Goal: Task Accomplishment & Management: Manage account settings

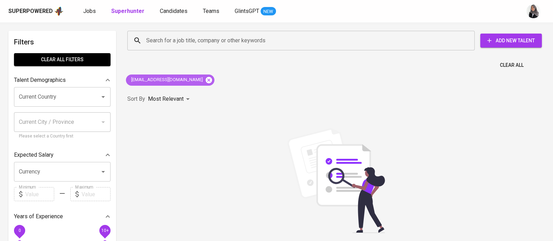
click at [205, 81] on icon at bounding box center [209, 80] width 8 height 8
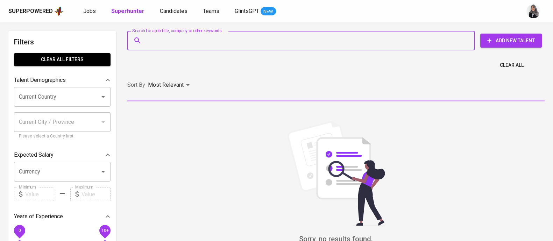
click at [216, 43] on input "Search for a job title, company or other keywords" at bounding box center [302, 40] width 316 height 13
paste input "bashirahilyas@gmail.com"
type input "bashirahilyas@gmail.com"
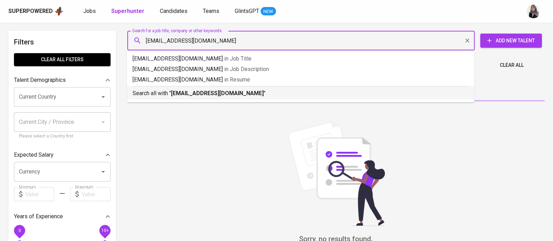
click at [261, 97] on p "Search all with " bashirahilyas@gmail.com "" at bounding box center [301, 93] width 336 height 8
click at [261, 96] on div "Sort By Most Relevant MOST_RELEVANT" at bounding box center [336, 84] width 426 height 21
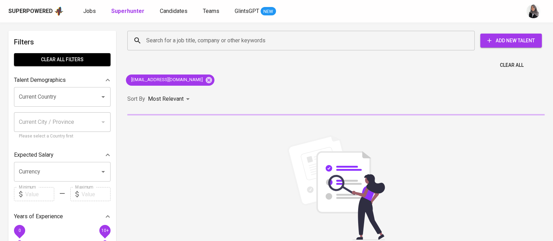
click at [261, 97] on div "Sort By Most Relevant MOST_RELEVANT" at bounding box center [336, 98] width 426 height 21
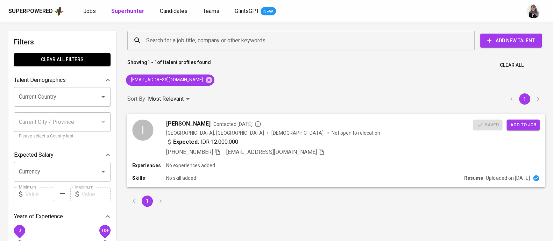
click at [319, 144] on div "Expected: IDR 12.000.000" at bounding box center [319, 142] width 307 height 10
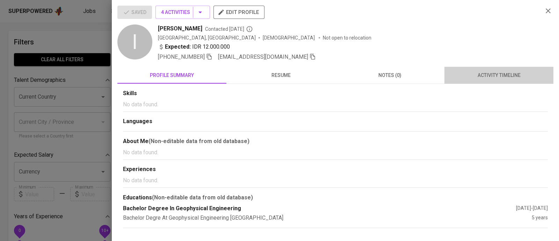
click at [500, 77] on span "activity timeline" at bounding box center [499, 75] width 101 height 9
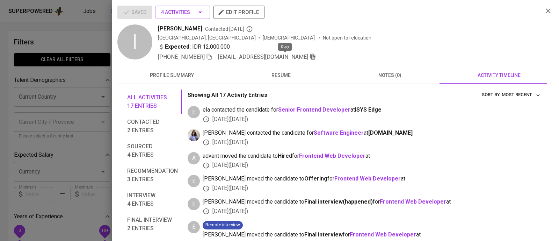
click at [310, 57] on icon "button" at bounding box center [313, 56] width 6 height 6
click at [545, 13] on icon "button" at bounding box center [548, 11] width 8 height 8
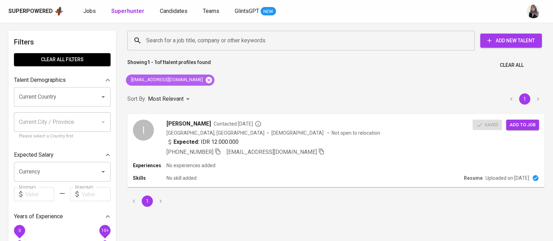
click at [206, 81] on icon at bounding box center [209, 80] width 6 height 6
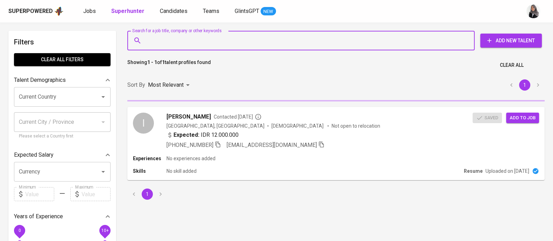
click at [200, 41] on input "Search for a job title, company or other keywords" at bounding box center [302, 40] width 316 height 13
paste input "s.fahmii29@gmail.com"
type input "s.fahmii29@gmail.com"
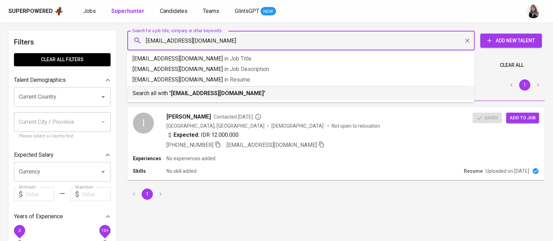
click at [224, 92] on b "s.fahmii29@gmail.com" at bounding box center [217, 93] width 93 height 7
click at [224, 92] on div "Sort By Most Relevant MOST_RELEVANT 1" at bounding box center [336, 84] width 426 height 21
click at [306, 96] on div "Sort By Most Relevant MOST_RELEVANT 1" at bounding box center [336, 84] width 426 height 21
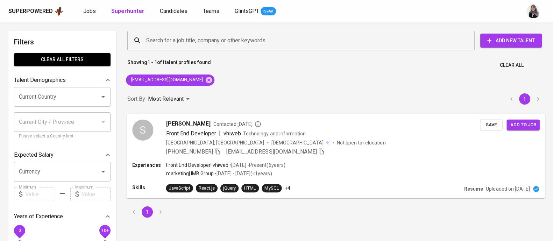
click at [360, 156] on div "S syaiful fahmi Contacted 7 months ago Front End Developer | vhiweb Technology …" at bounding box center [336, 138] width 419 height 48
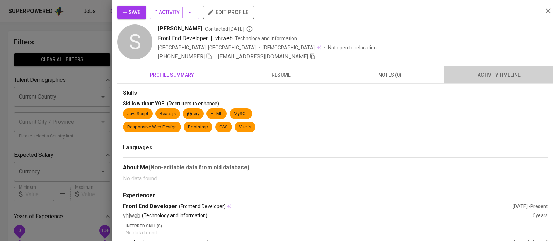
click at [507, 71] on span "activity timeline" at bounding box center [499, 75] width 101 height 9
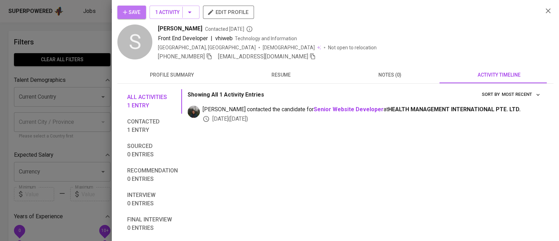
click at [132, 12] on span "Save" at bounding box center [131, 12] width 17 height 9
click at [74, 44] on div at bounding box center [279, 120] width 559 height 241
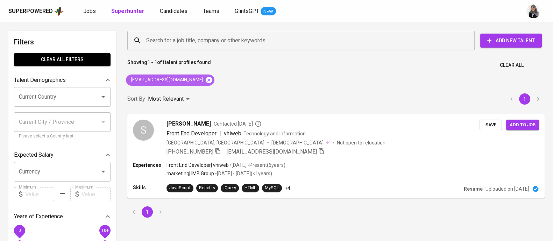
click at [205, 79] on icon at bounding box center [209, 80] width 8 height 8
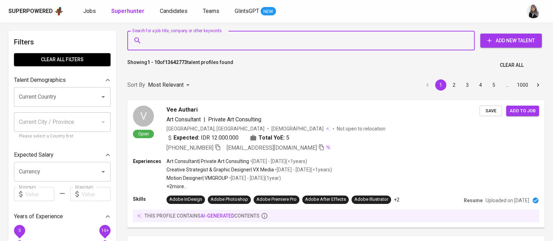
click at [241, 41] on input "Search for a job title, company or other keywords" at bounding box center [302, 40] width 316 height 13
paste input "ammenguzman@gmail.com"
type input "ammenguzman@gmail.com"
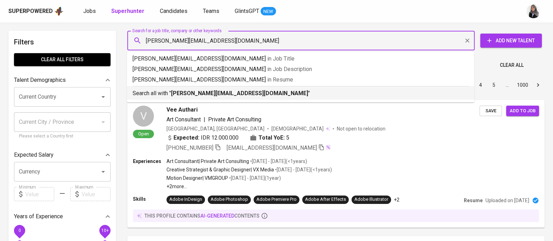
click at [283, 97] on p "Search all with " ammenguzman@gmail.com "" at bounding box center [301, 93] width 336 height 8
click at [283, 96] on div "Sort By Most Relevant MOST_RELEVANT 1 2 3 4 5 … 1000" at bounding box center [336, 84] width 426 height 21
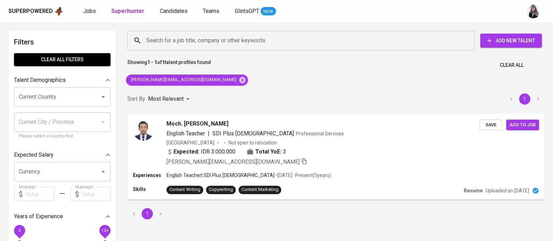
click at [370, 82] on div "Search for a job title, company or other keywords Search for a job title, compa…" at bounding box center [336, 125] width 426 height 197
click at [377, 153] on div "Expected: IDR 3.000.000 Total YoE: 3" at bounding box center [323, 152] width 314 height 10
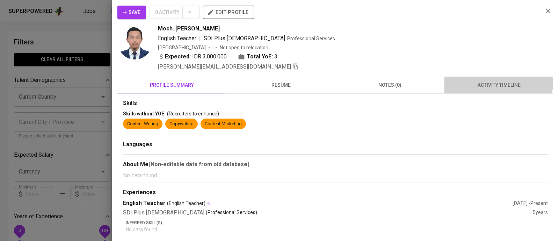
click at [472, 81] on span "activity timeline" at bounding box center [499, 85] width 101 height 9
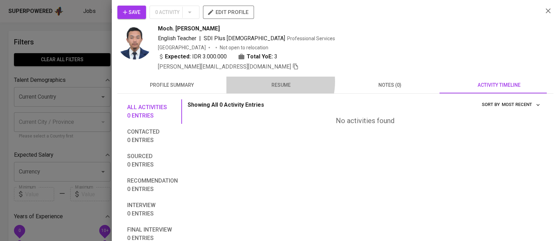
click at [270, 81] on span "resume" at bounding box center [281, 85] width 101 height 9
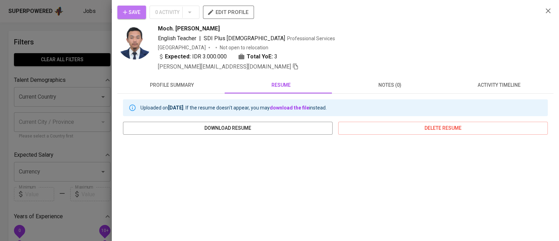
click at [128, 16] on span "Save" at bounding box center [131, 12] width 17 height 9
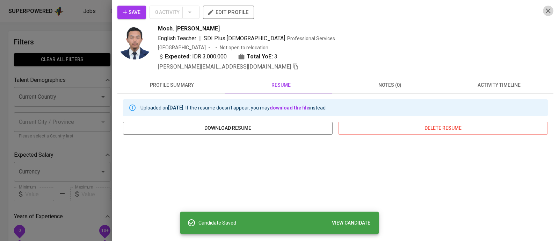
click at [544, 8] on icon "button" at bounding box center [548, 11] width 8 height 8
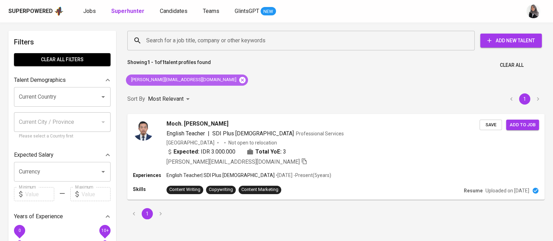
click at [239, 78] on icon at bounding box center [242, 80] width 6 height 6
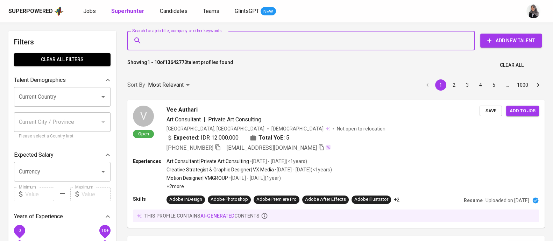
click at [199, 39] on input "Search for a job title, company or other keywords" at bounding box center [302, 40] width 316 height 13
paste input "ampry.muzaki@gmail.com"
type input "ampry.muzaki@gmail.com"
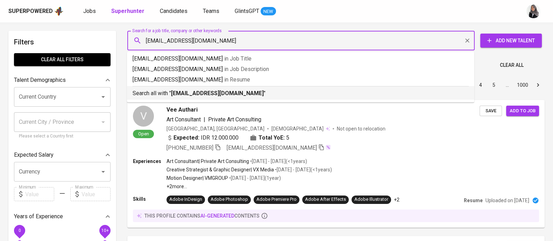
click at [244, 93] on p "Search all with " ampry.muzaki@gmail.com "" at bounding box center [301, 93] width 336 height 8
click at [244, 93] on div "Sort By Most Relevant MOST_RELEVANT 1 2 3 4 5 … 1000" at bounding box center [336, 84] width 426 height 21
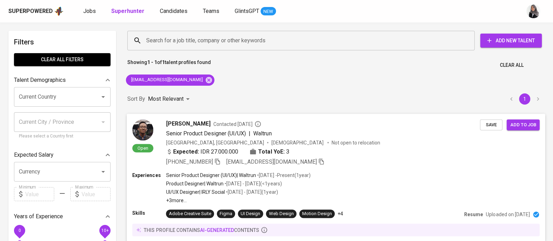
click at [360, 183] on div "Experiences Senior Product Designer (UI/UX) | Waltrun • Aug 2024 - Present ( 1 …" at bounding box center [335, 187] width 407 height 32
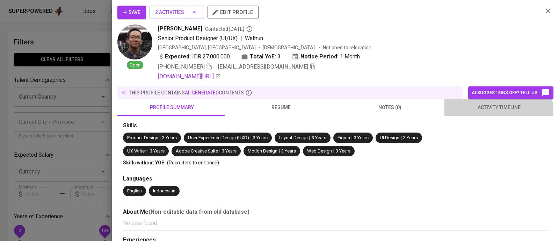
click at [488, 114] on button "activity timeline" at bounding box center [499, 107] width 109 height 17
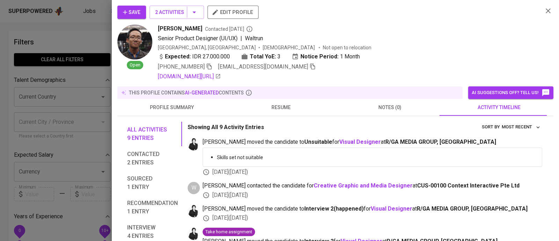
click at [287, 104] on span "resume" at bounding box center [281, 107] width 101 height 9
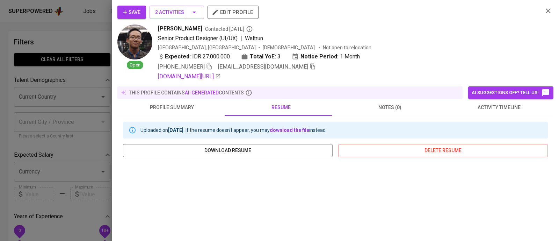
click at [64, 26] on div at bounding box center [279, 120] width 559 height 241
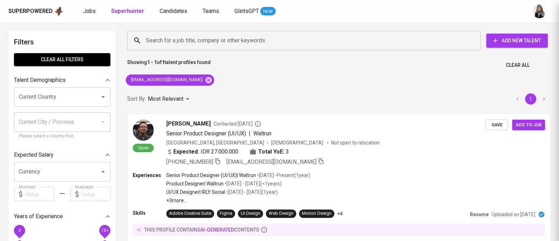
scroll to position [0, 0]
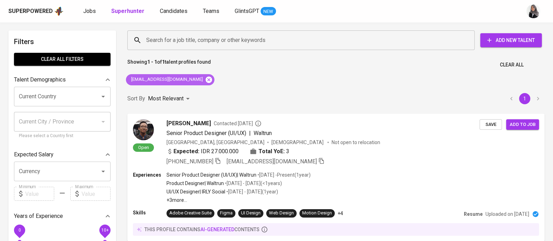
click at [205, 80] on icon at bounding box center [209, 80] width 8 height 8
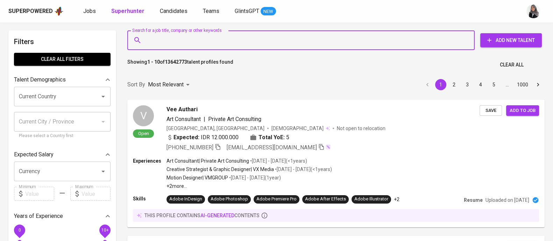
click at [234, 37] on input "Search for a job title, company or other keywords" at bounding box center [302, 40] width 316 height 13
paste input "[EMAIL_ADDRESS][DOMAIN_NAME]"
type input "[EMAIL_ADDRESS][DOMAIN_NAME]"
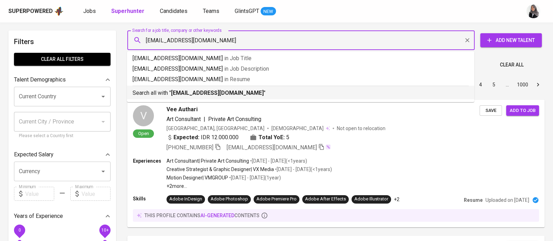
click at [237, 91] on p "Search all with " caksaaji@gmail.com "" at bounding box center [301, 93] width 336 height 8
click at [237, 91] on div "Sort By Most Relevant MOST_RELEVANT 1 2 3 4 5 … 1000" at bounding box center [336, 84] width 426 height 21
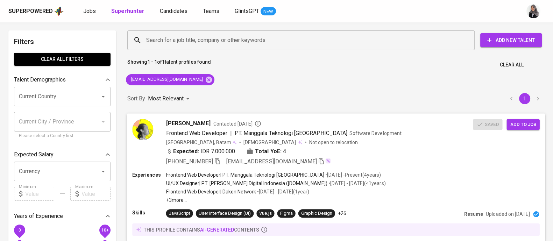
click at [373, 165] on div "Caksa Aji Contacted 9 months ago Frontend Web Developer | PT. Manggala Teknolog…" at bounding box center [336, 142] width 419 height 58
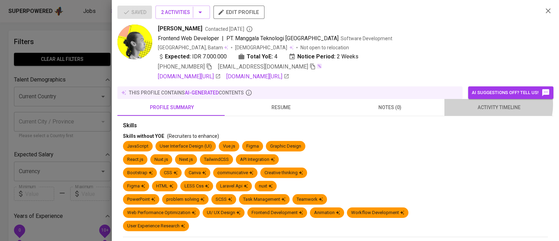
click at [488, 105] on span "activity timeline" at bounding box center [499, 107] width 101 height 9
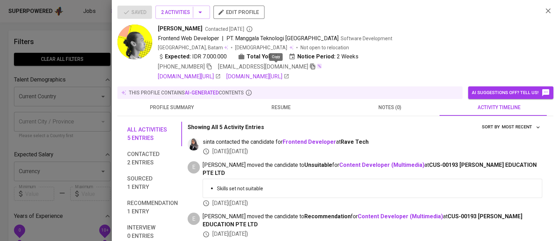
click at [310, 66] on icon "button" at bounding box center [313, 66] width 6 height 6
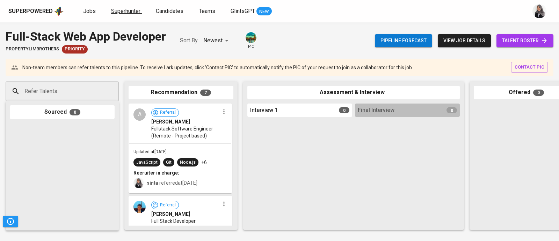
drag, startPoint x: 0, startPoint y: 0, endPoint x: 126, endPoint y: 12, distance: 126.5
click at [126, 12] on span "Superhunter" at bounding box center [125, 11] width 29 height 7
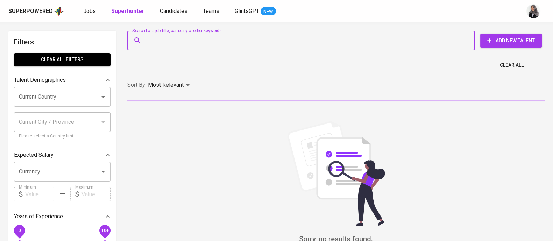
click at [156, 41] on input "Search for a job title, company or other keywords" at bounding box center [302, 40] width 316 height 13
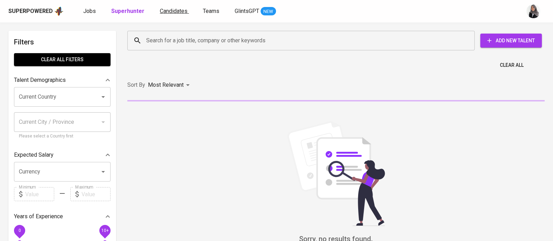
click at [171, 8] on span "Candidates" at bounding box center [174, 11] width 28 height 7
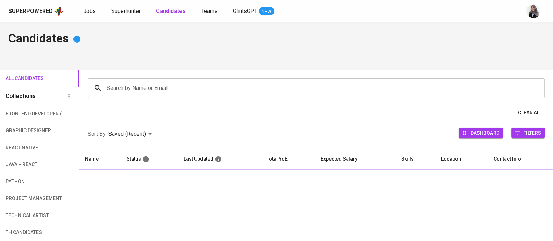
click at [201, 79] on div "Search by Name or Email" at bounding box center [316, 88] width 457 height 20
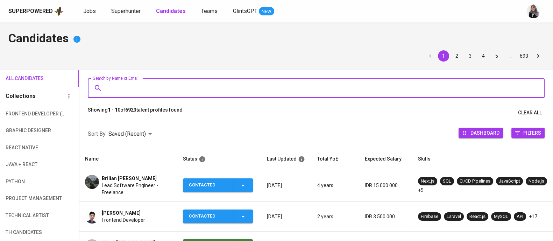
paste input "bashirahilyas@gmail.com"
type input "bashirahilyas@gmail.com"
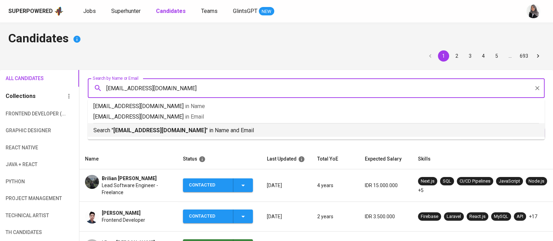
click at [206, 124] on div "Search " bashirahilyas@gmail.com " in Name and Email" at bounding box center [315, 129] width 445 height 12
click at [206, 119] on div at bounding box center [315, 119] width 473 height 0
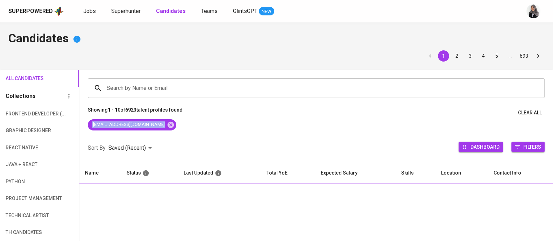
click at [206, 124] on div "bashirahilyas@gmail.com" at bounding box center [315, 126] width 473 height 14
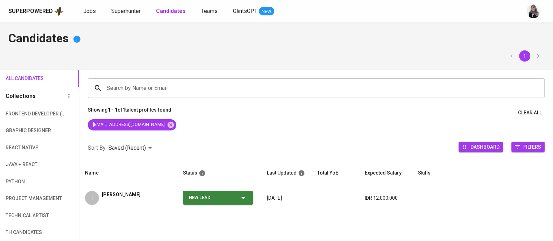
click at [257, 150] on div "Sort By Saved (Recent) DESC Dashboard Filters" at bounding box center [315, 148] width 473 height 30
click at [244, 200] on icon "button" at bounding box center [243, 198] width 8 height 8
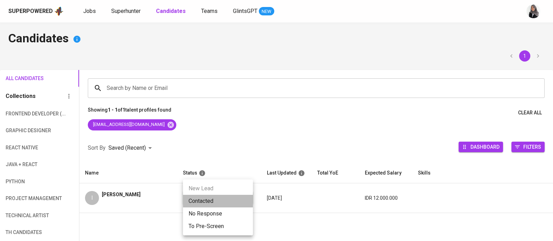
click at [214, 201] on li "Contacted" at bounding box center [218, 201] width 70 height 13
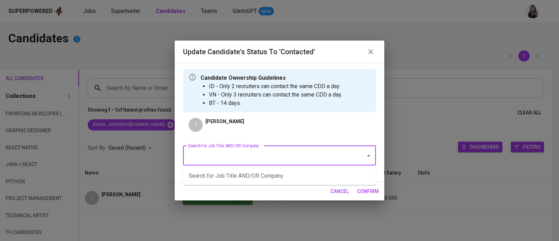
click at [288, 152] on input "Search for Job Title AND/OR Company" at bounding box center [269, 155] width 167 height 13
type input "web"
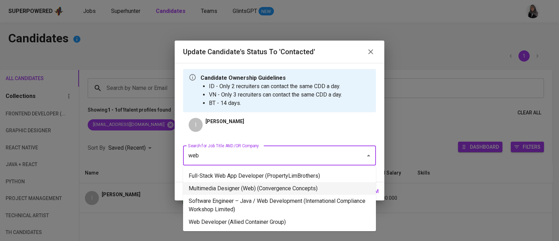
click at [277, 188] on li "Multimedia Designer (Web) (Convergence Concepts)" at bounding box center [279, 188] width 193 height 13
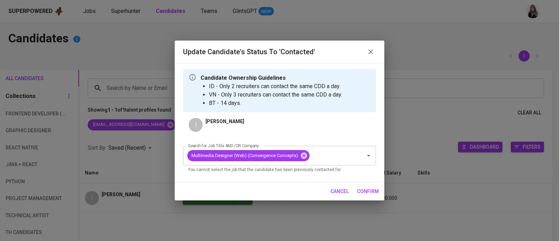
click at [369, 188] on span "confirm" at bounding box center [368, 191] width 22 height 9
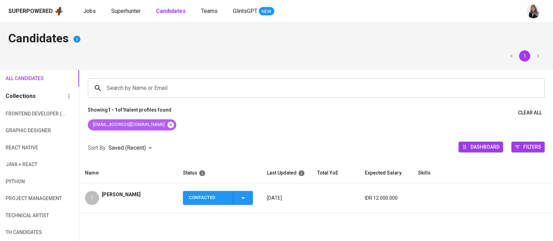
click at [167, 125] on icon at bounding box center [170, 124] width 6 height 6
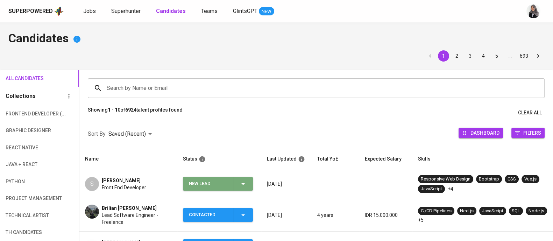
click at [243, 183] on icon "button" at bounding box center [242, 184] width 3 height 2
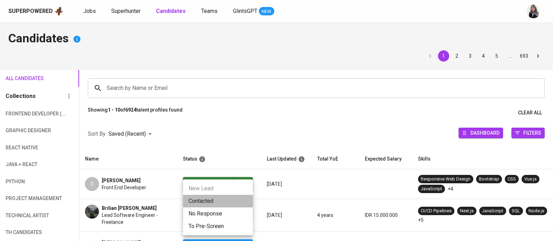
click at [213, 195] on li "Contacted" at bounding box center [218, 201] width 70 height 13
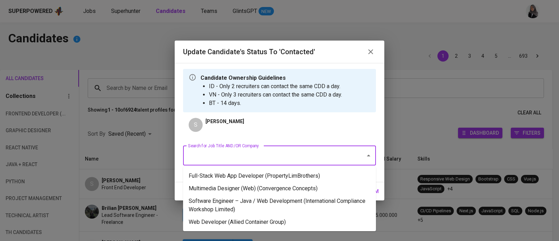
click at [277, 152] on input "Search for Job Title AND/OR Company" at bounding box center [269, 155] width 167 height 13
click at [295, 223] on li "Web Developer (Allied Container Group)" at bounding box center [279, 222] width 193 height 13
type input "web"
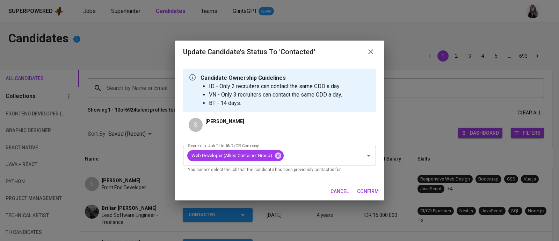
click at [374, 184] on div "cancel confirm" at bounding box center [280, 191] width 210 height 19
click at [369, 191] on span "confirm" at bounding box center [368, 191] width 22 height 9
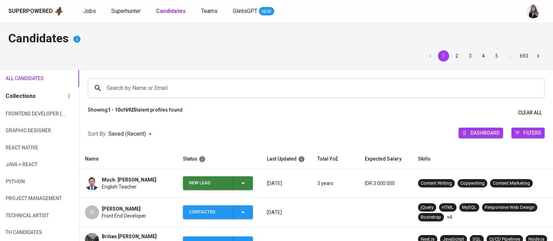
click at [134, 177] on span "Moch. [PERSON_NAME]" at bounding box center [129, 179] width 55 height 7
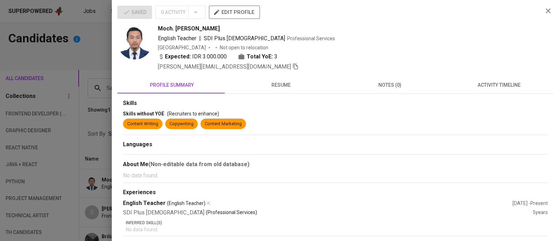
click at [94, 41] on div at bounding box center [279, 120] width 559 height 241
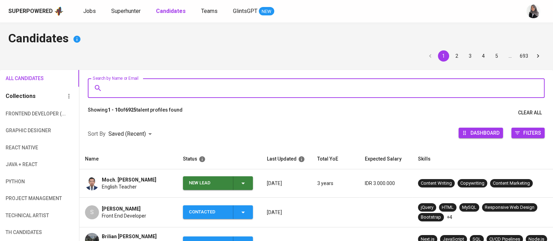
click at [166, 93] on input "Search by Name or Email" at bounding box center [318, 87] width 426 height 13
paste input "[EMAIL_ADDRESS][DOMAIN_NAME]"
type input "[EMAIL_ADDRESS][DOMAIN_NAME]"
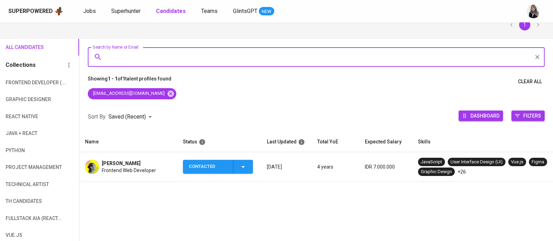
scroll to position [35, 0]
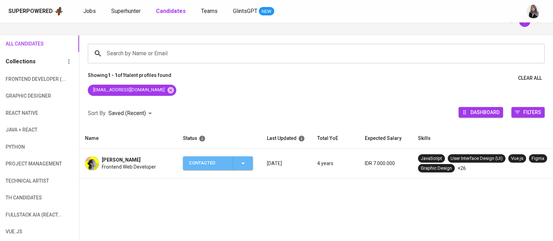
click at [240, 162] on icon "button" at bounding box center [243, 163] width 8 height 8
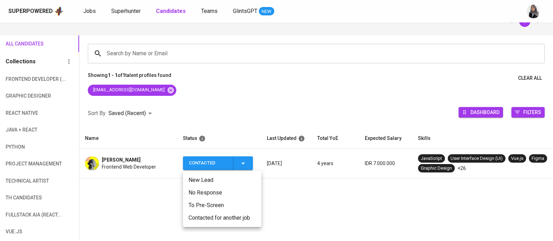
click at [203, 181] on li "New Lead" at bounding box center [222, 180] width 78 height 13
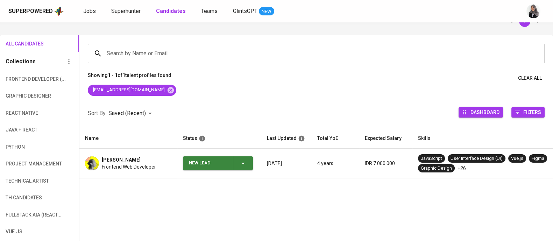
click at [250, 162] on button "New Lead" at bounding box center [218, 163] width 70 height 14
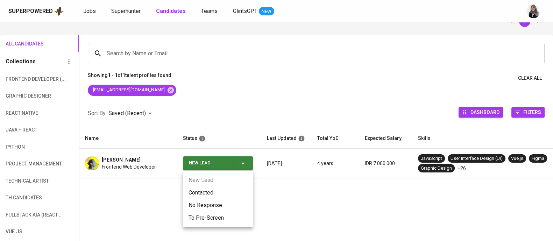
drag, startPoint x: 219, startPoint y: 186, endPoint x: 213, endPoint y: 190, distance: 6.5
click at [213, 190] on ul "New Lead Contacted No Response To Pre-Screen" at bounding box center [218, 199] width 70 height 56
click at [213, 190] on li "Contacted" at bounding box center [218, 192] width 70 height 13
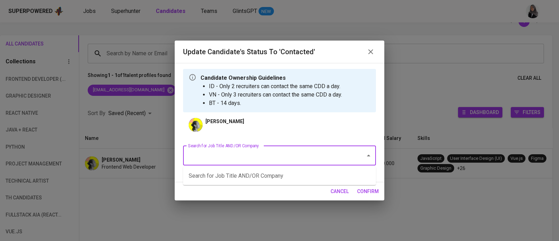
click at [269, 159] on input "Search for Job Title AND/OR Company" at bounding box center [269, 155] width 167 height 13
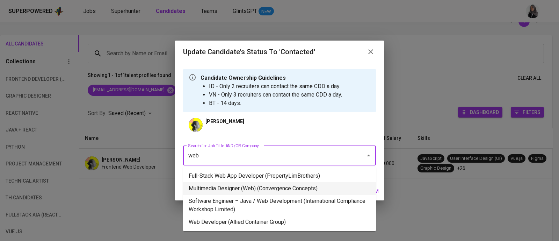
click at [288, 191] on li "Multimedia Designer (Web) (Convergence Concepts)" at bounding box center [279, 188] width 193 height 13
type input "web"
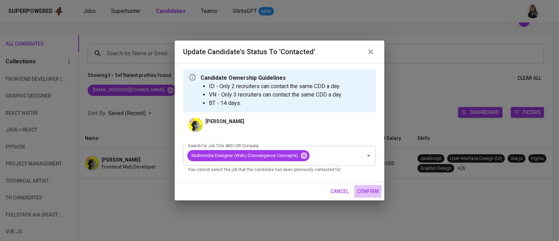
click at [365, 186] on button "confirm" at bounding box center [368, 191] width 27 height 13
